Goal: Task Accomplishment & Management: Manage account settings

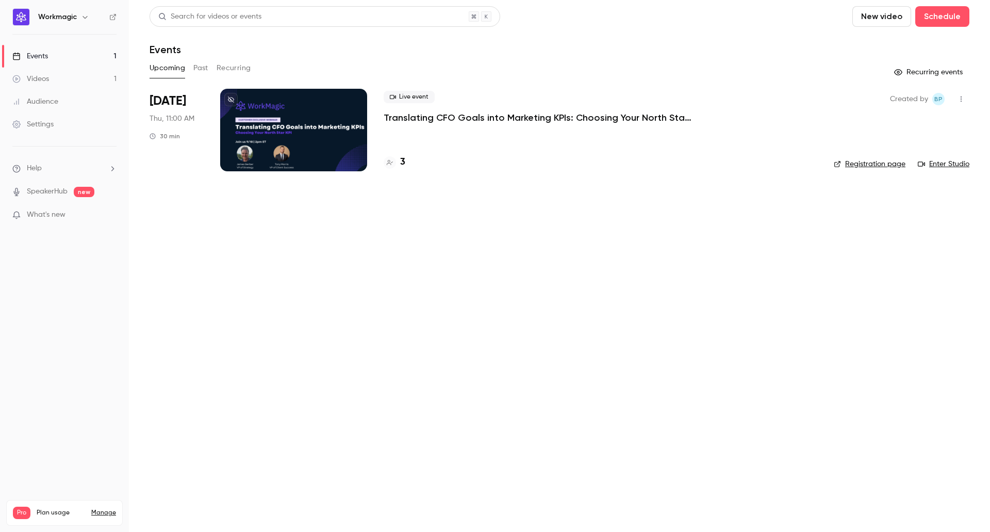
click at [523, 119] on p "Translating CFO Goals into Marketing KPIs: Choosing Your North Star KPI" at bounding box center [538, 117] width 309 height 12
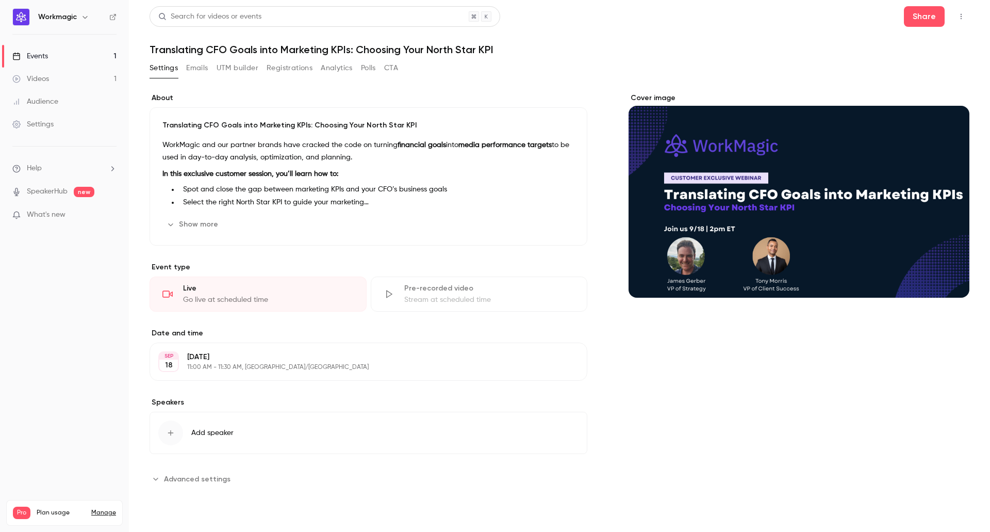
click at [189, 69] on button "Emails" at bounding box center [197, 68] width 22 height 16
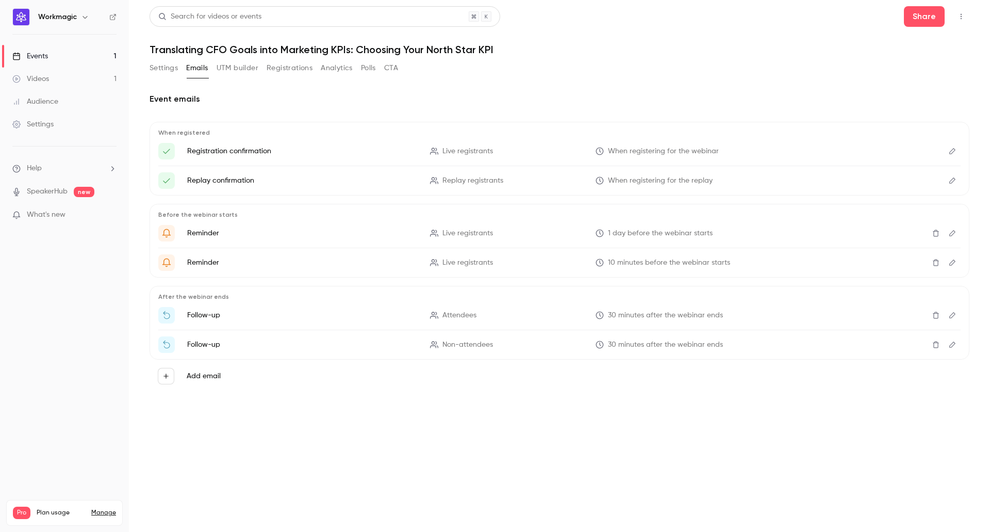
click at [161, 70] on button "Settings" at bounding box center [164, 68] width 28 height 16
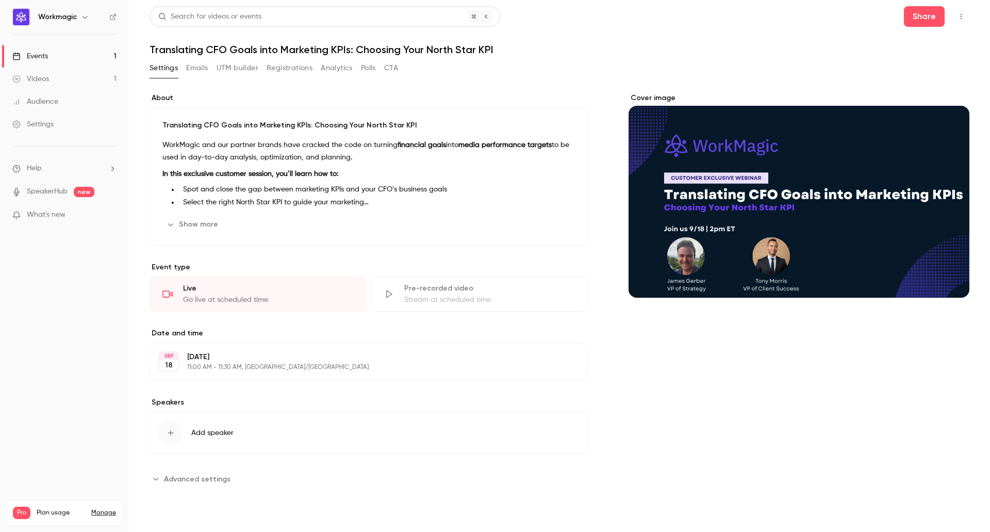
click at [274, 71] on button "Registrations" at bounding box center [290, 68] width 46 height 16
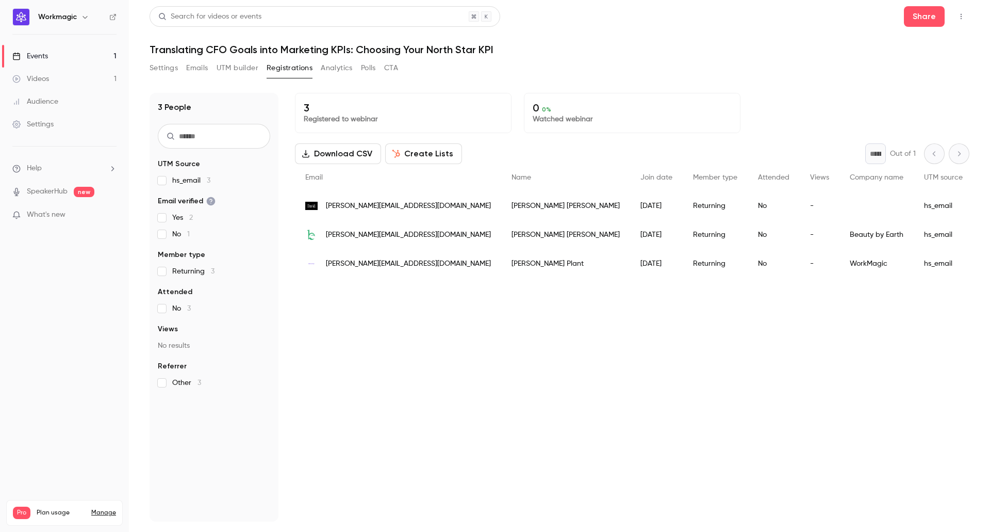
click at [235, 71] on button "UTM builder" at bounding box center [238, 68] width 42 height 16
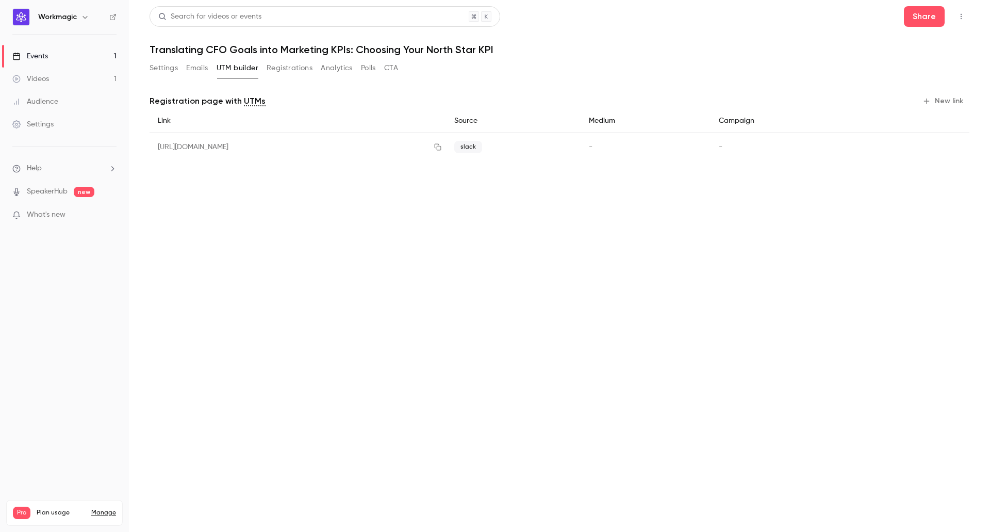
click at [171, 69] on button "Settings" at bounding box center [164, 68] width 28 height 16
